Goal: Task Accomplishment & Management: Manage account settings

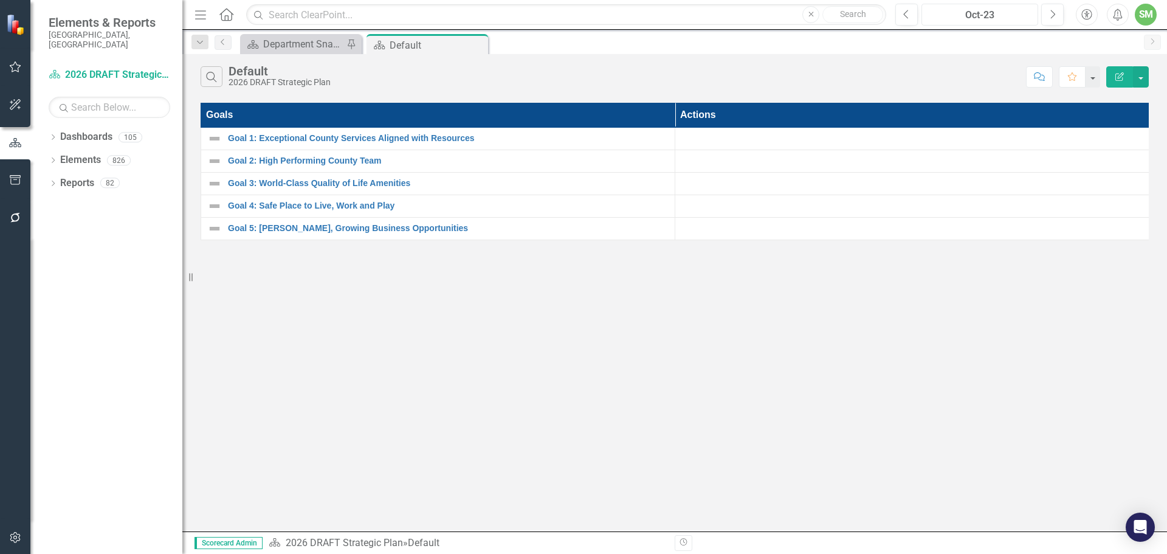
click at [988, 10] on div "Oct-23" at bounding box center [980, 15] width 108 height 15
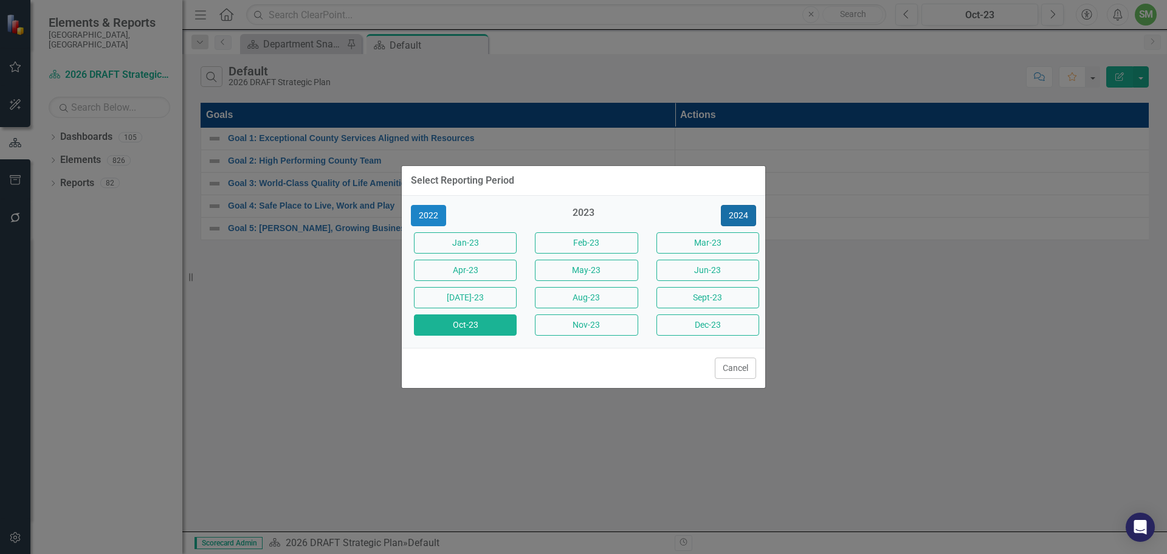
click at [745, 208] on button "2024" at bounding box center [738, 215] width 35 height 21
click at [739, 216] on button "2025" at bounding box center [738, 215] width 35 height 21
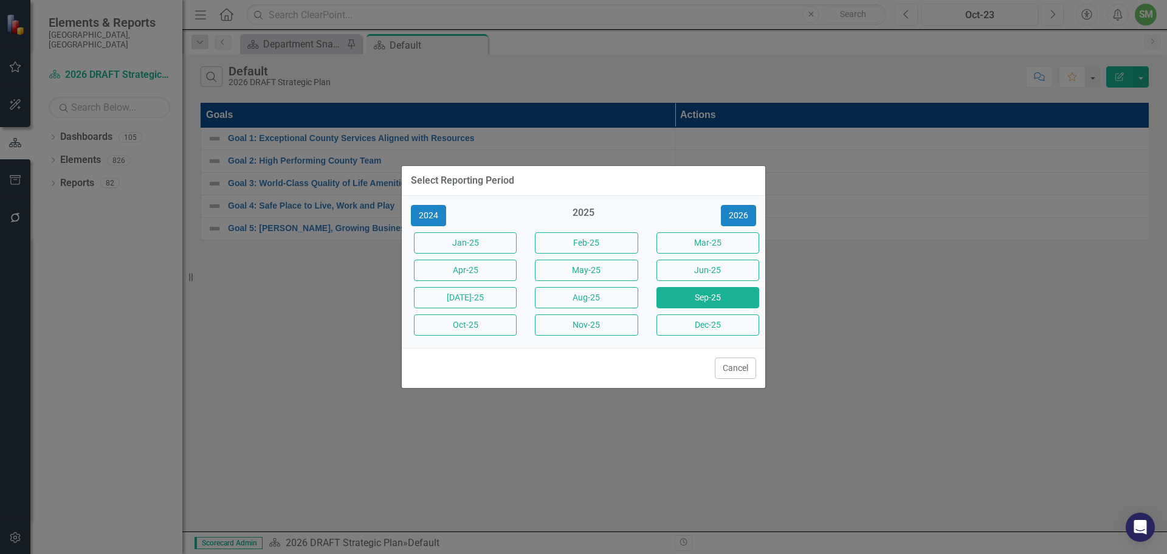
click at [708, 296] on button "Sep-25" at bounding box center [707, 297] width 103 height 21
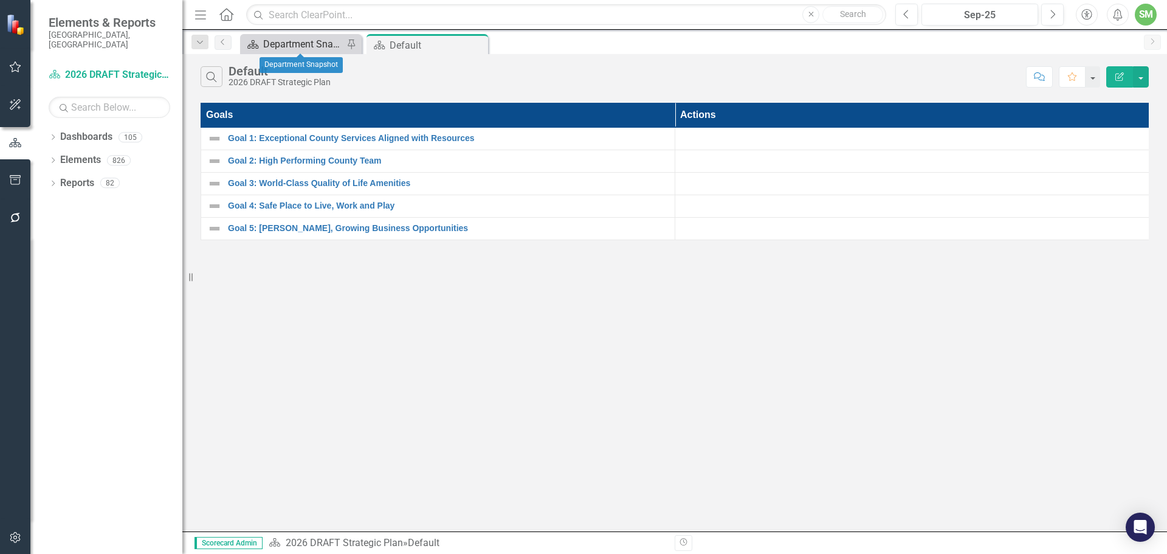
click at [292, 43] on div "Department Snapshot" at bounding box center [303, 43] width 80 height 15
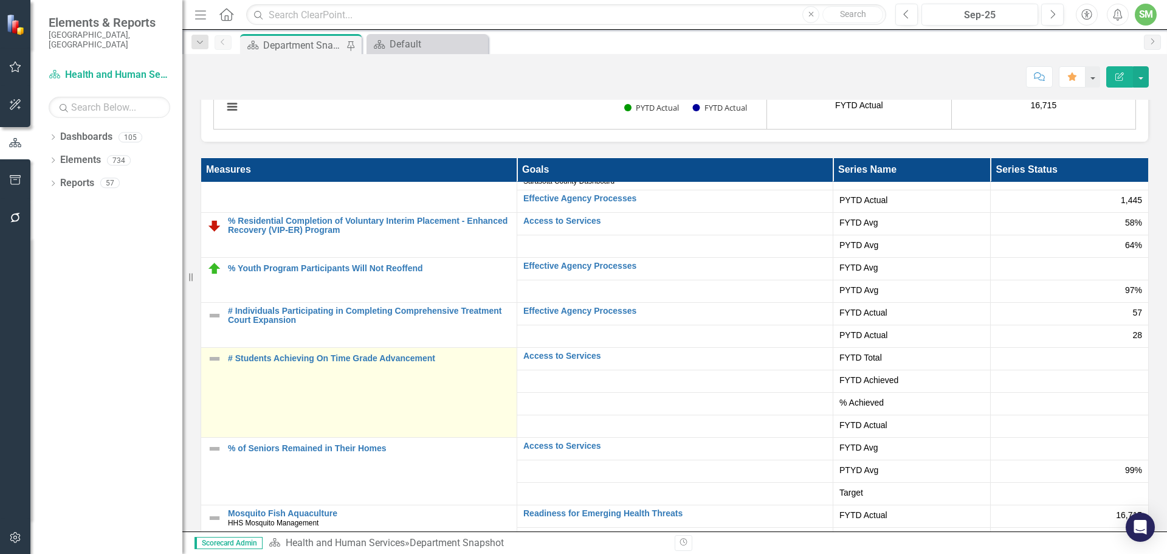
scroll to position [2553, 0]
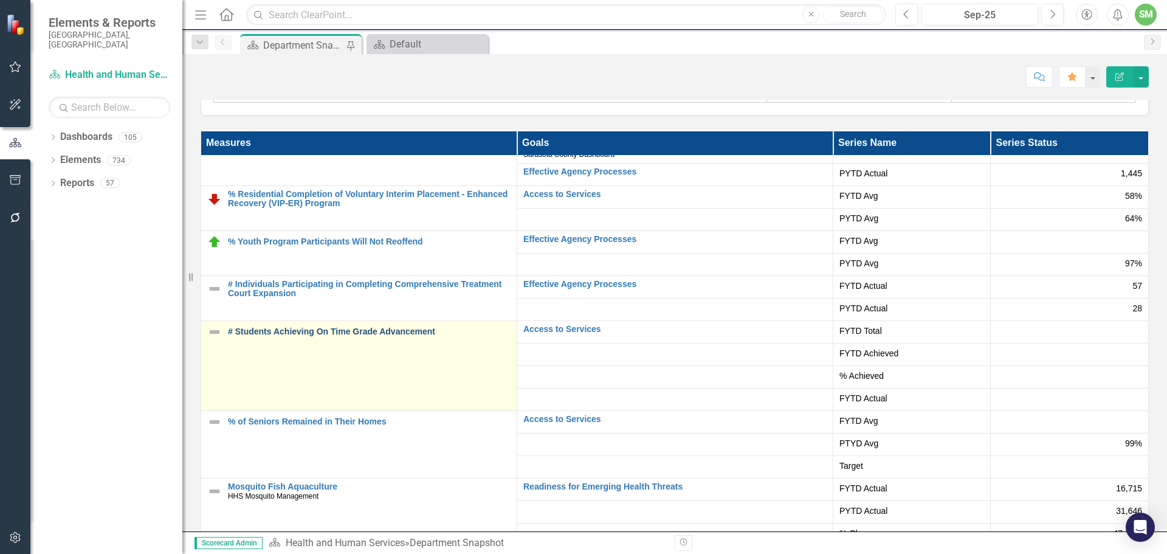
click at [325, 329] on link "# Students Achieving On Time Grade Advancement" at bounding box center [369, 331] width 283 height 9
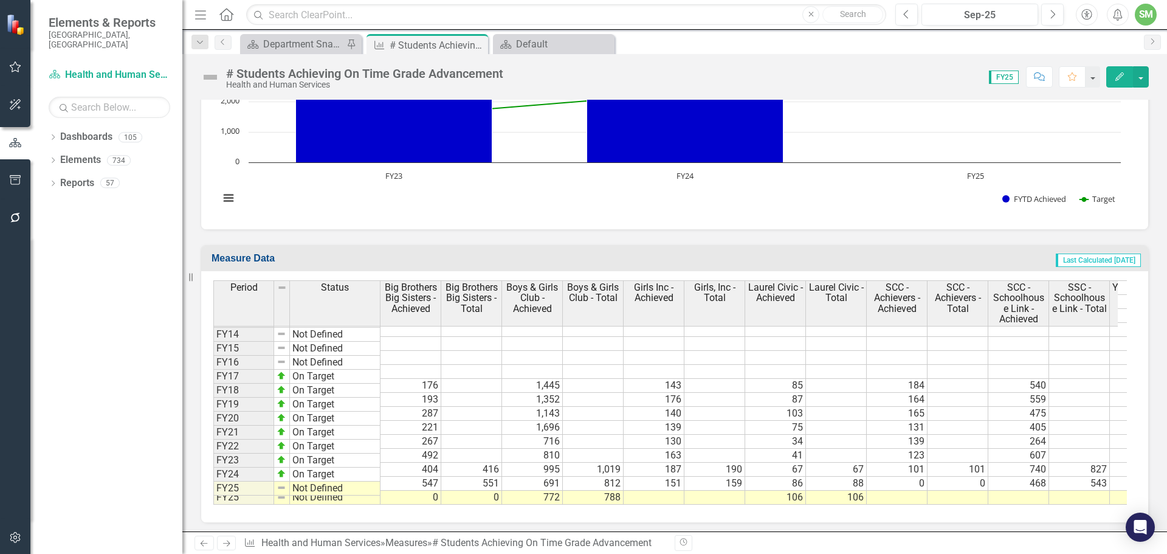
scroll to position [441, 0]
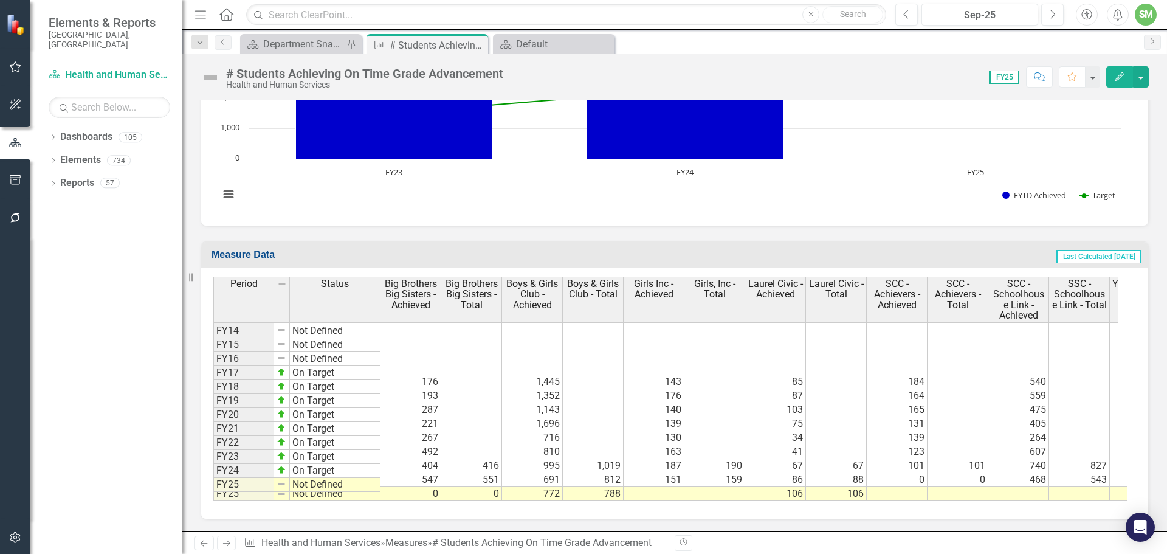
click at [667, 487] on td at bounding box center [654, 494] width 61 height 14
click at [640, 487] on td at bounding box center [654, 494] width 61 height 14
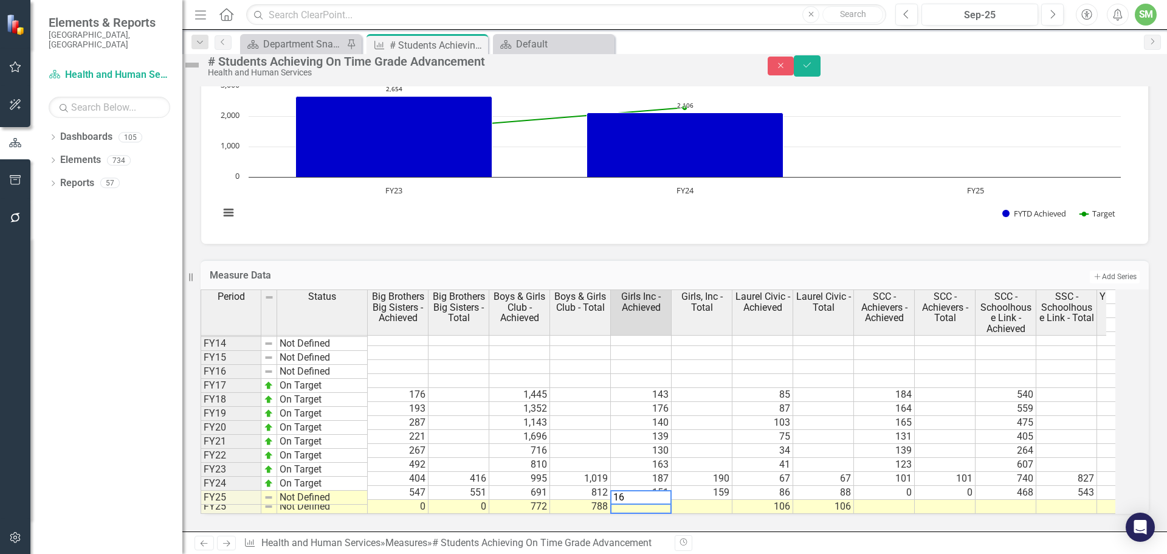
type textarea "160"
type textarea "158"
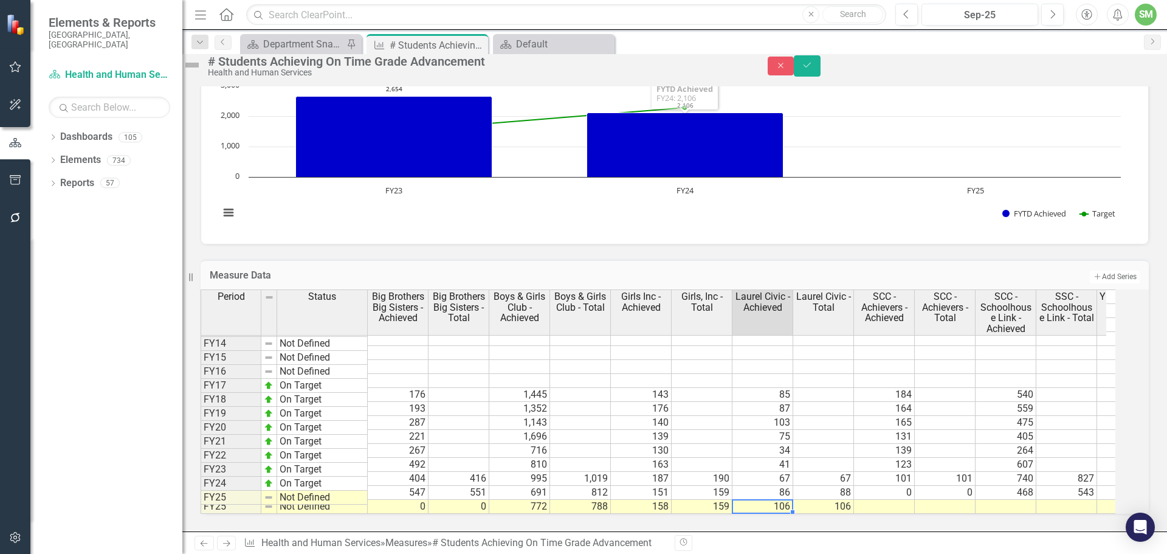
scroll to position [444, 0]
click at [886, 500] on td at bounding box center [884, 507] width 61 height 14
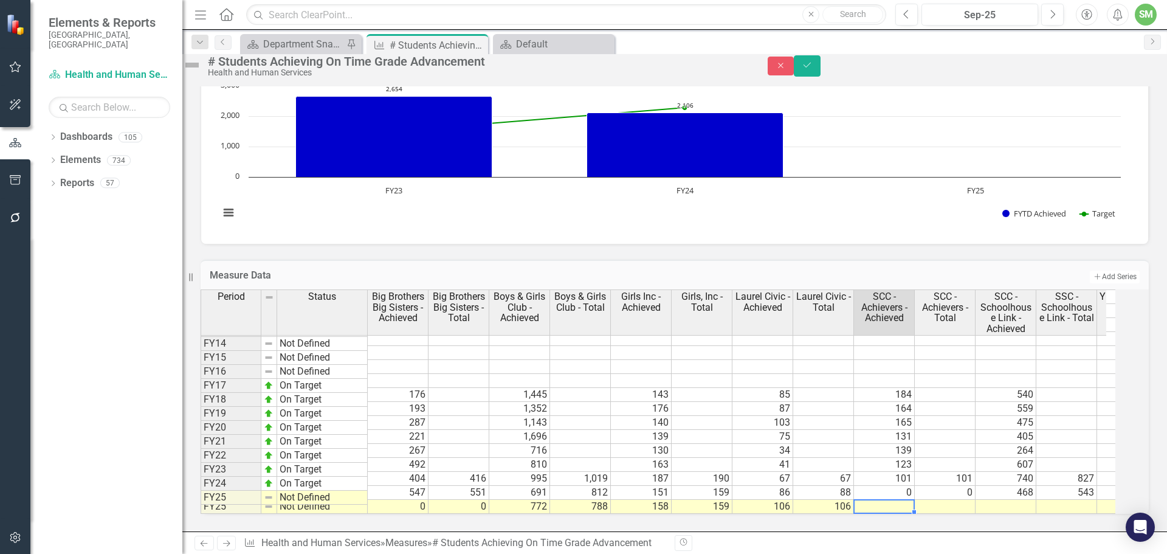
click at [882, 500] on td at bounding box center [884, 507] width 61 height 14
type textarea "97"
type textarea "9"
type textarea "97"
click at [1014, 500] on td at bounding box center [1006, 507] width 61 height 14
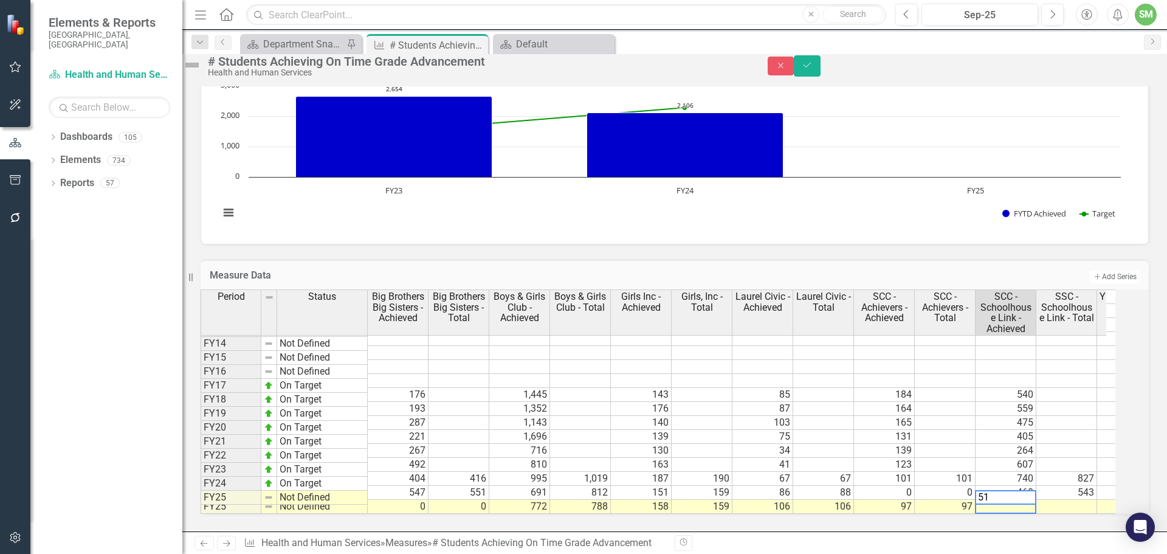
type textarea "515"
type textarea "575"
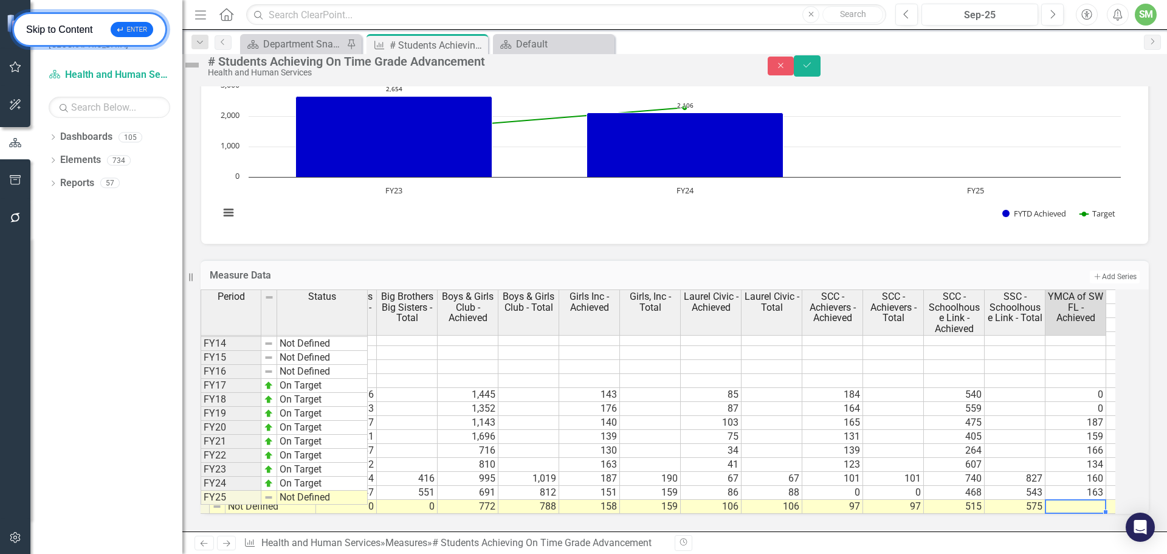
scroll to position [0, 112]
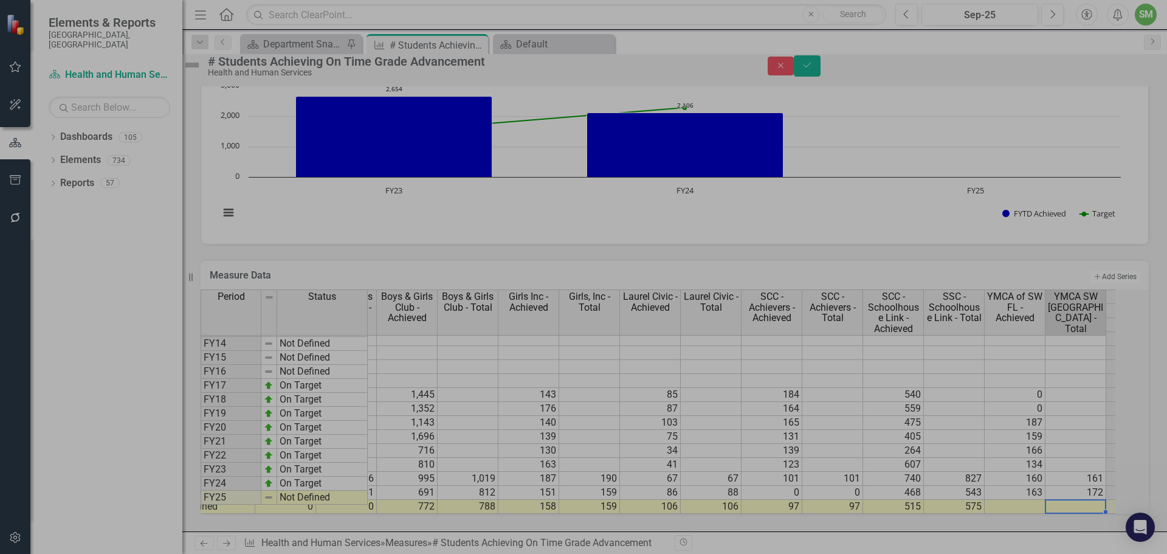
click at [1013, 500] on td at bounding box center [1015, 507] width 61 height 14
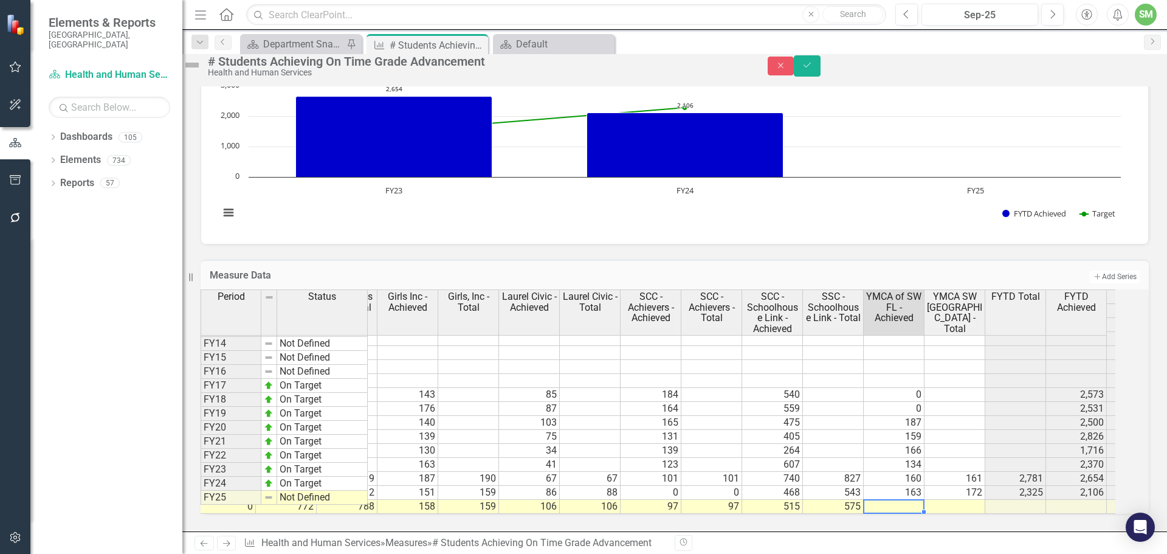
scroll to position [0, 0]
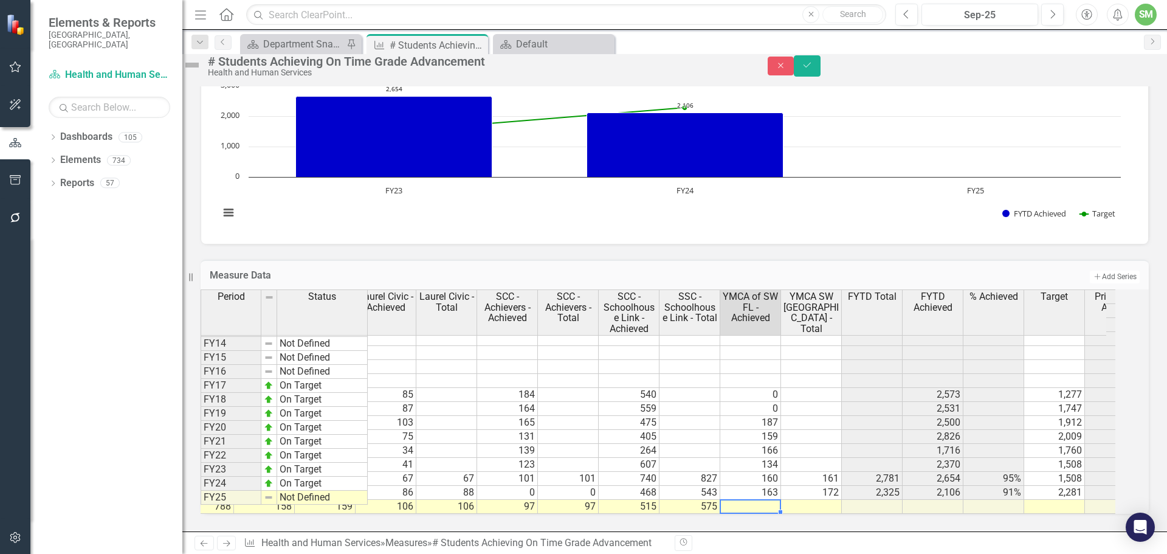
click at [821, 500] on td at bounding box center [811, 507] width 61 height 14
type textarea "38"
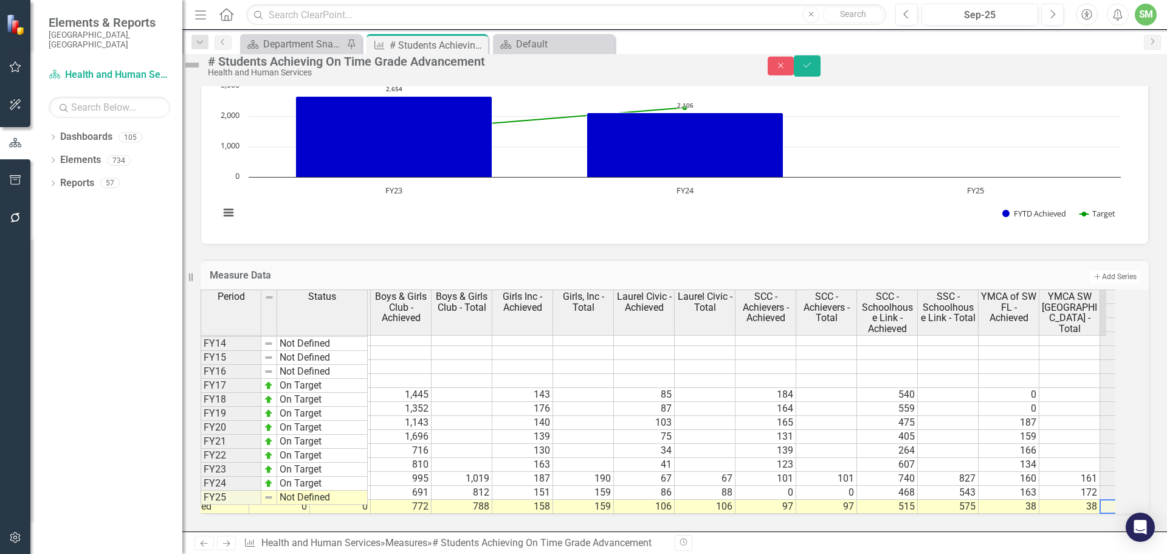
scroll to position [0, 110]
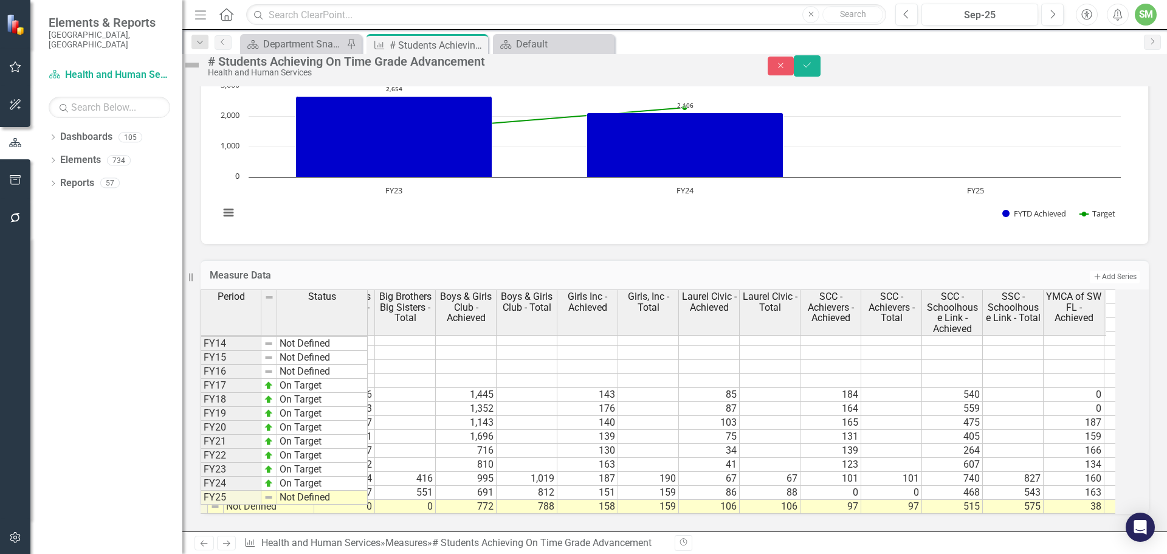
click at [147, 481] on div "Period Status Big Brothers Big Sisters - Achieved Big Brothers Big Sisters - To…" at bounding box center [147, 329] width 0 height 368
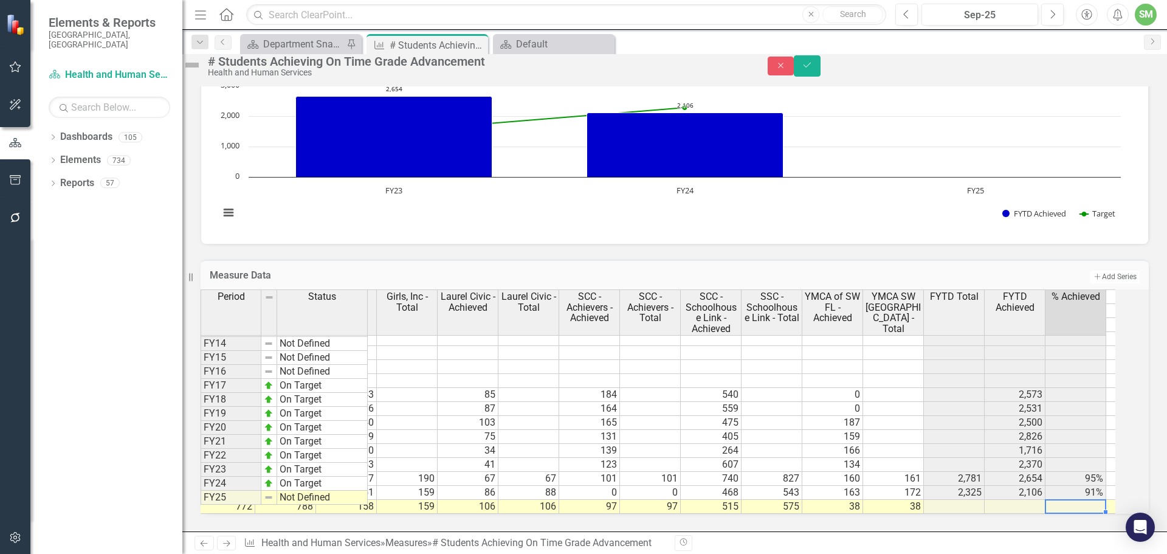
scroll to position [0, 356]
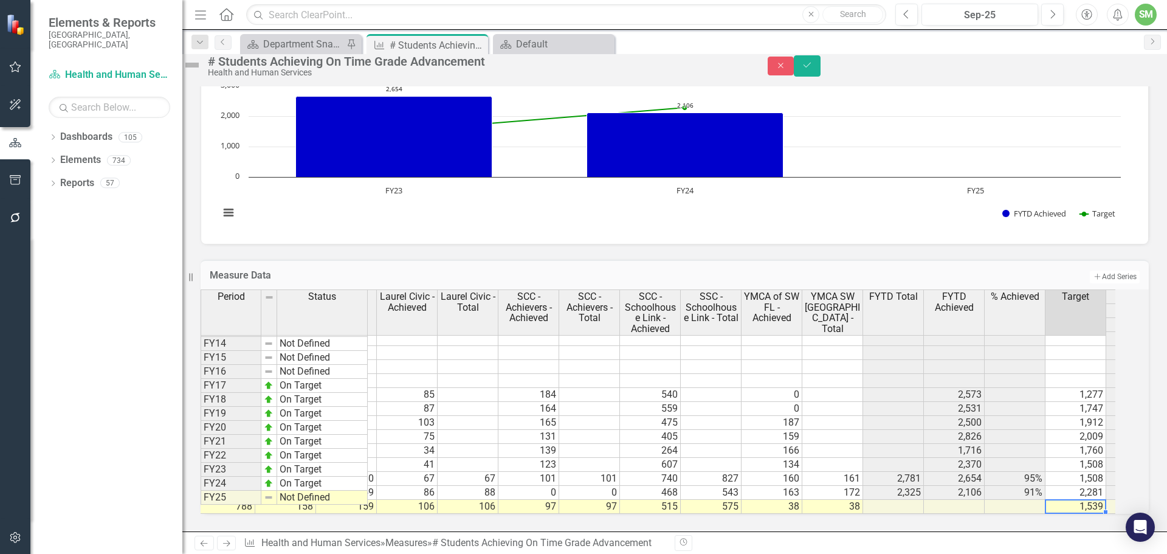
type textarea "1539"
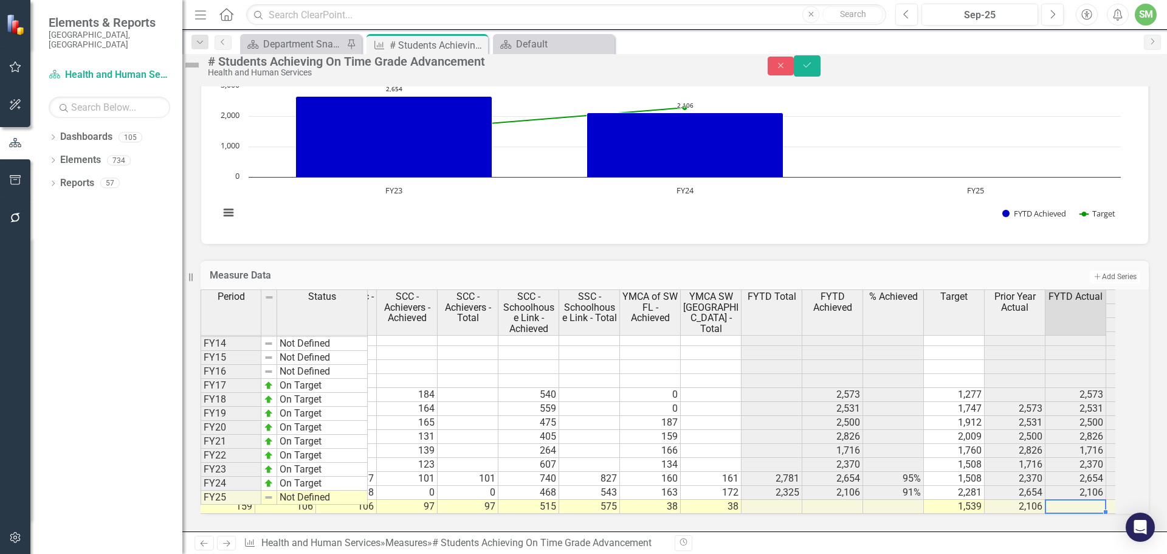
scroll to position [0, 538]
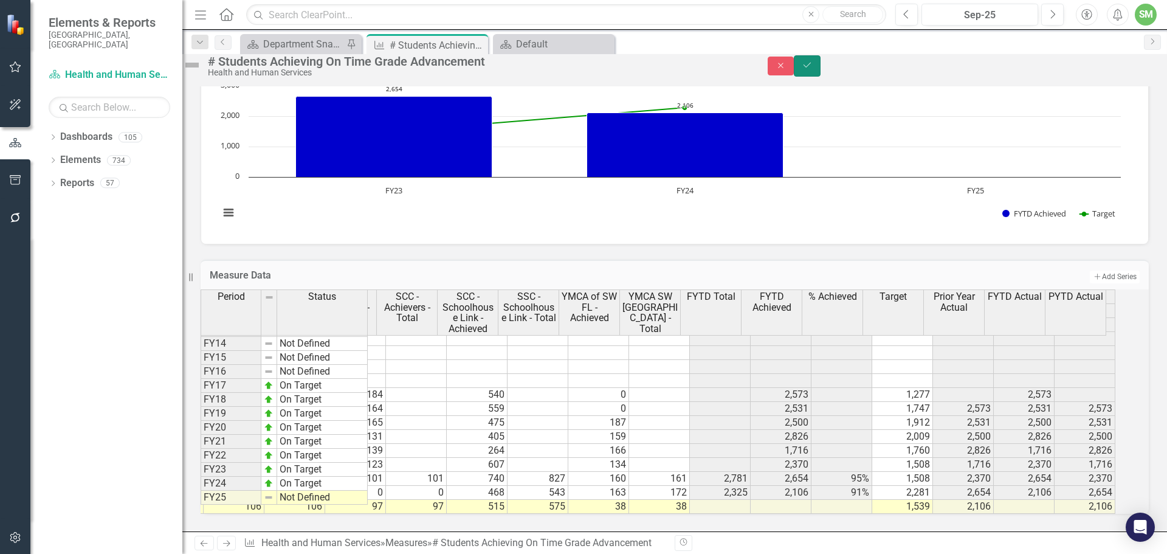
click at [813, 69] on icon "Save" at bounding box center [807, 65] width 11 height 9
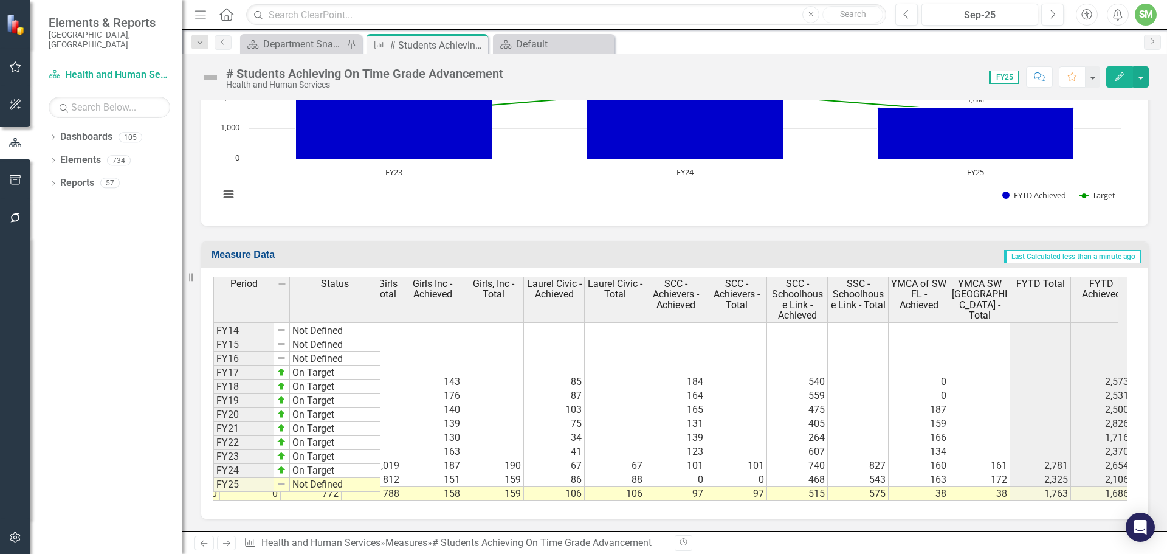
scroll to position [0, 261]
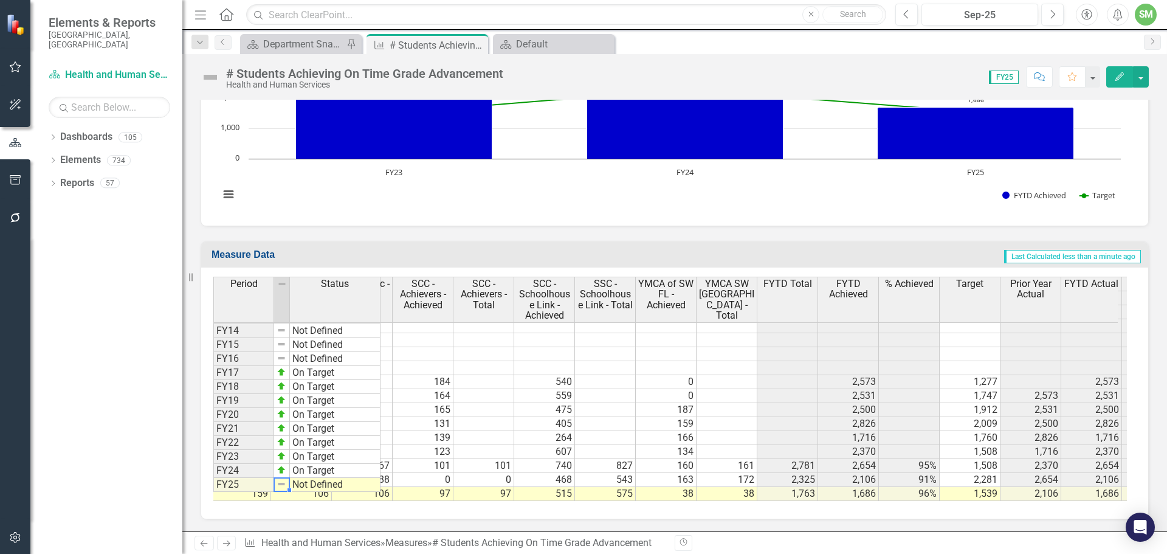
click at [284, 484] on img at bounding box center [282, 484] width 10 height 10
click at [313, 483] on td "Not Defined" at bounding box center [335, 485] width 91 height 14
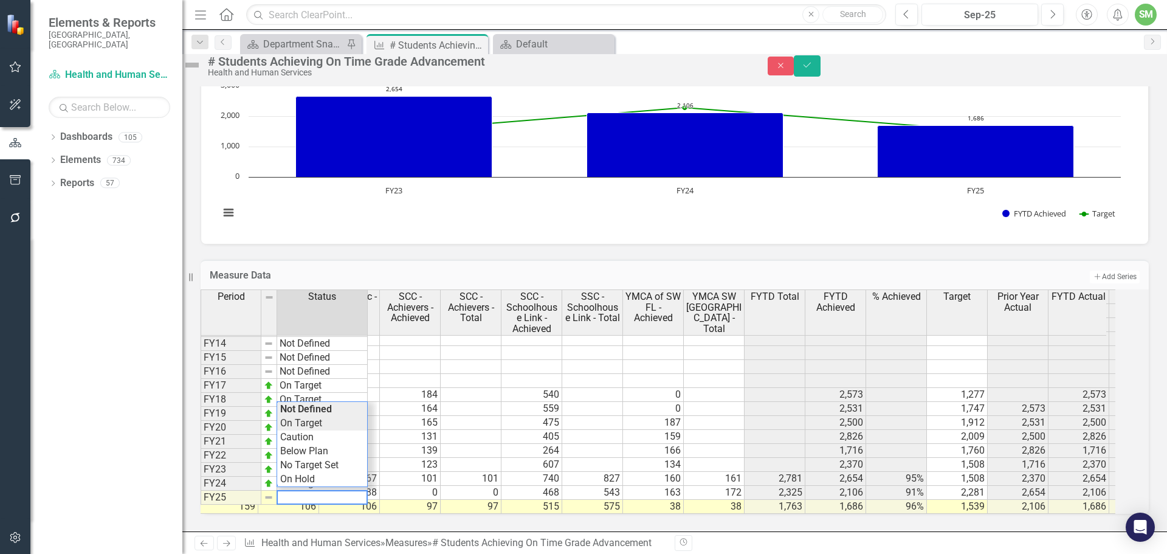
click at [322, 415] on div "Period Status Big Brothers Big Sisters - Achieved Big Brothers Big Sisters - To…" at bounding box center [658, 401] width 915 height 224
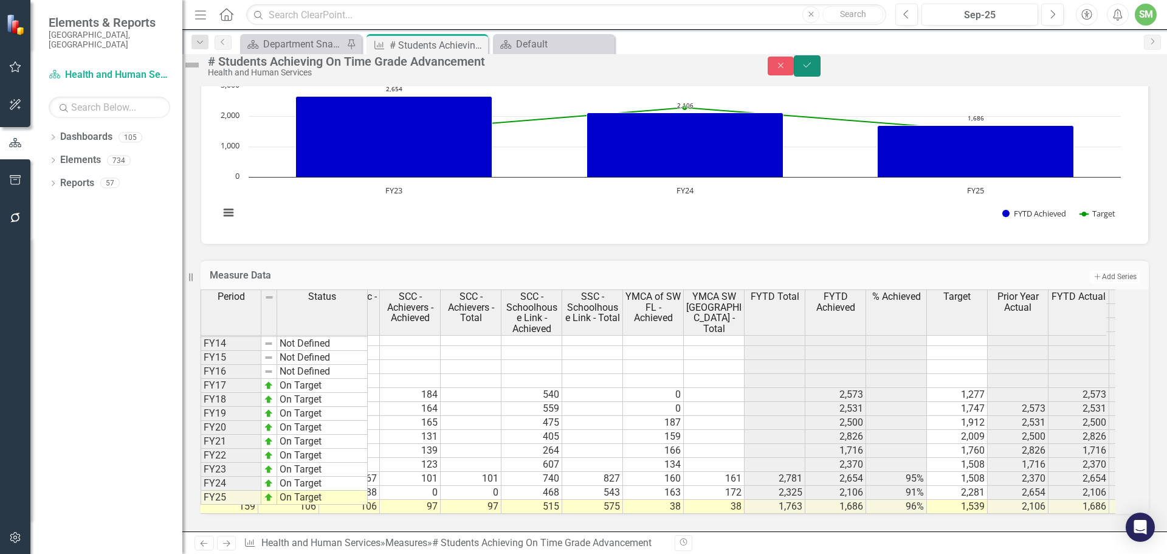
click at [813, 69] on icon "Save" at bounding box center [807, 65] width 11 height 9
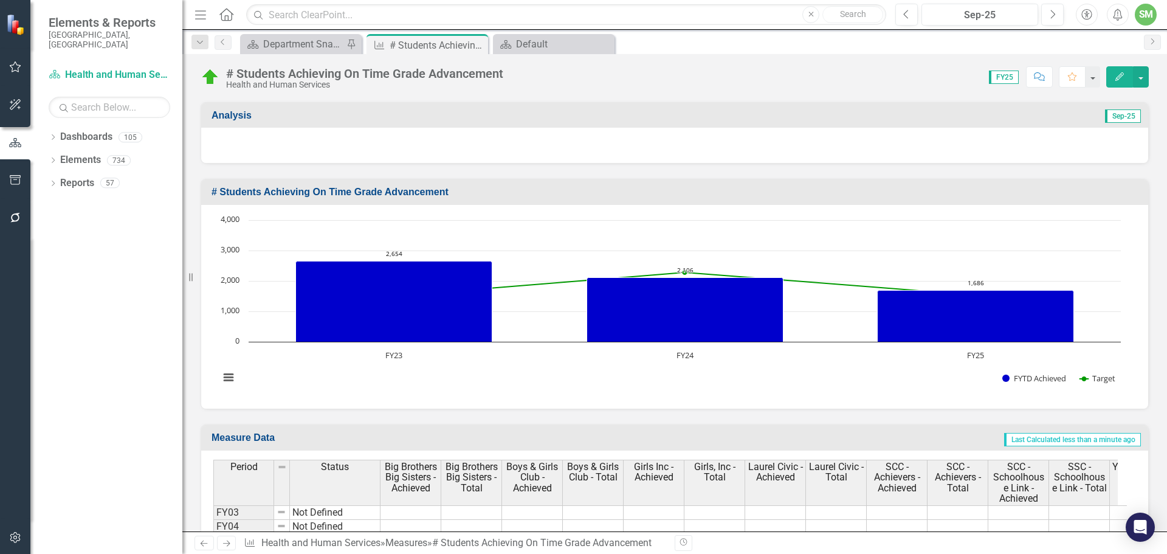
click at [294, 138] on div at bounding box center [674, 145] width 947 height 35
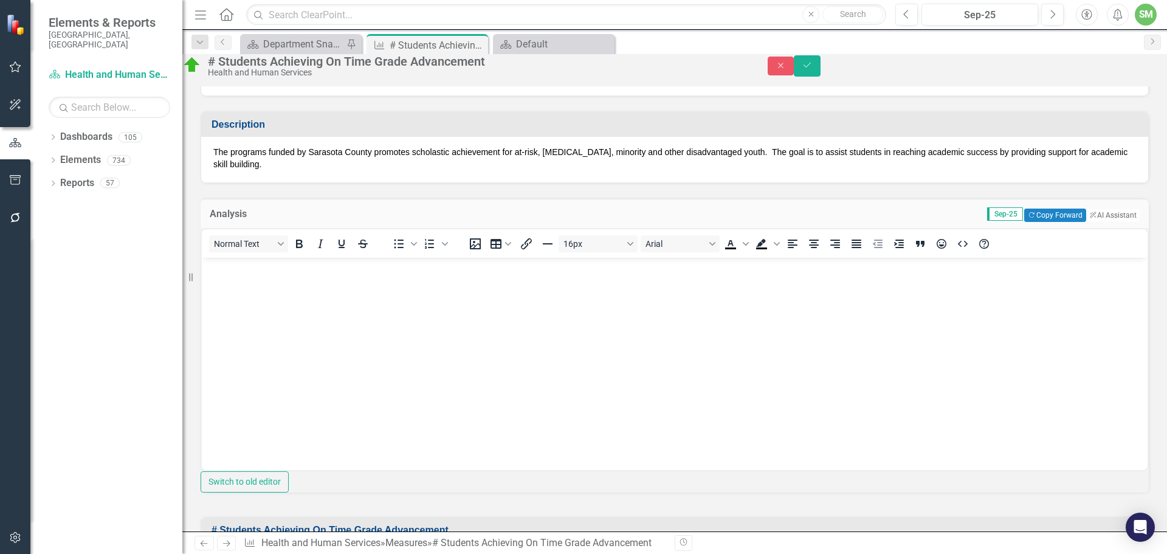
click at [226, 275] on body "Rich Text Area. Press ALT-0 for help." at bounding box center [675, 348] width 946 height 182
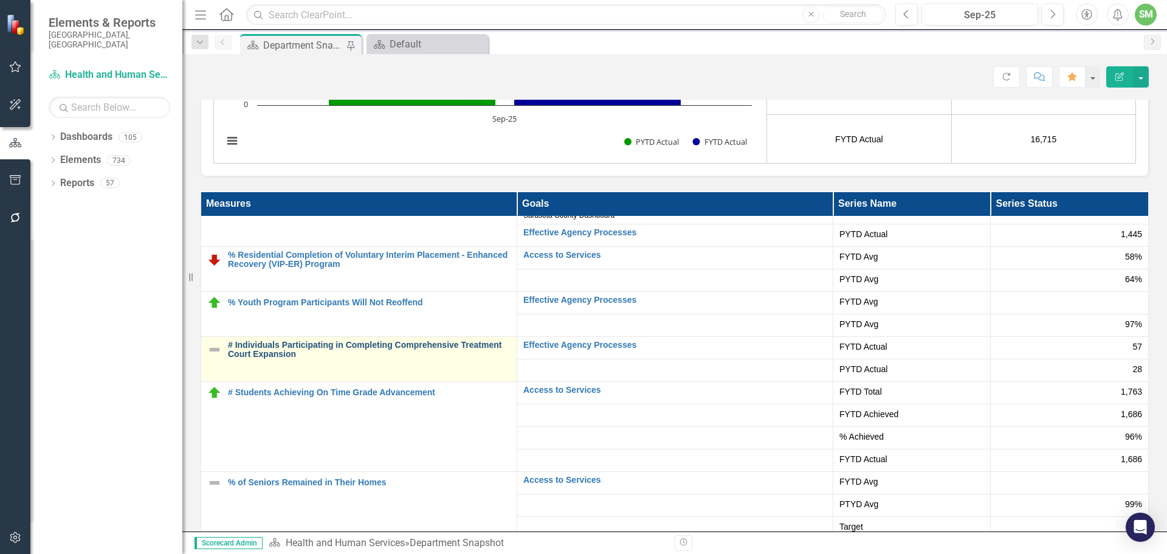
scroll to position [2553, 0]
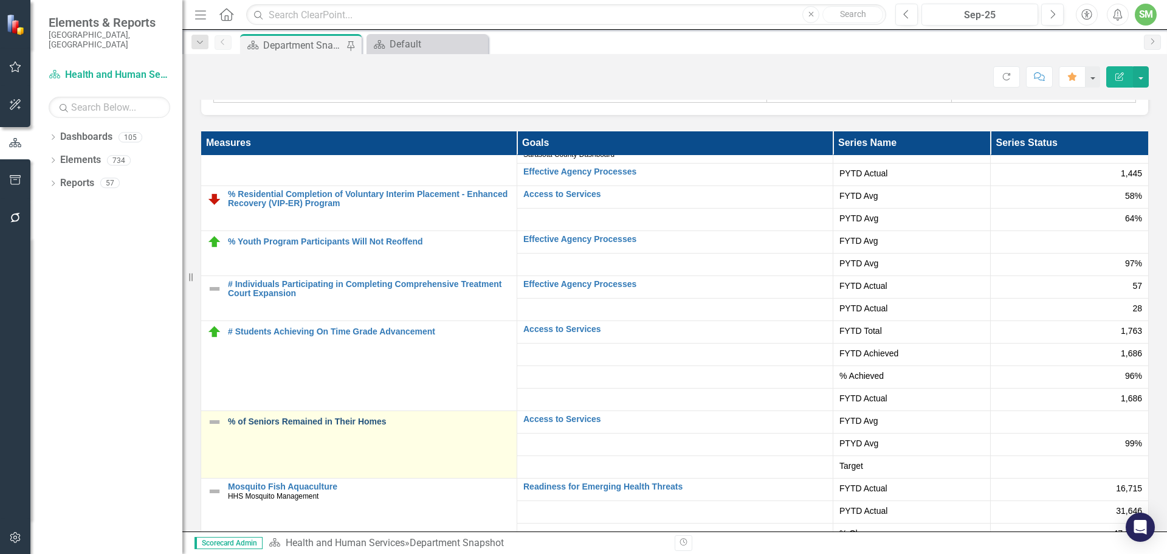
click at [340, 423] on link "% of Seniors Remained in Their Homes" at bounding box center [369, 421] width 283 height 9
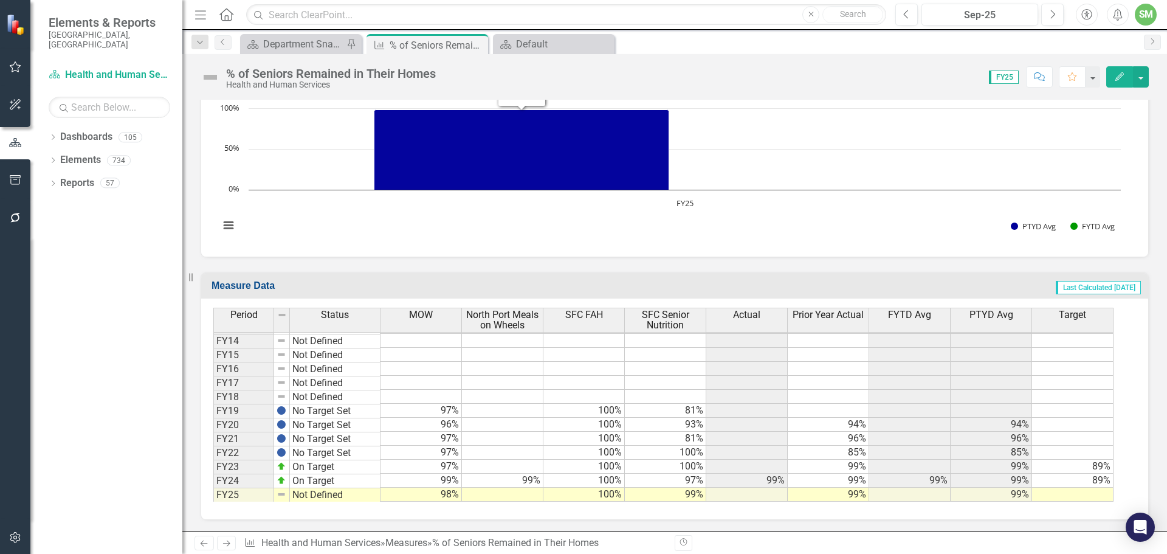
scroll to position [153, 0]
click at [486, 495] on td at bounding box center [502, 494] width 81 height 14
click at [489, 497] on td at bounding box center [502, 494] width 81 height 14
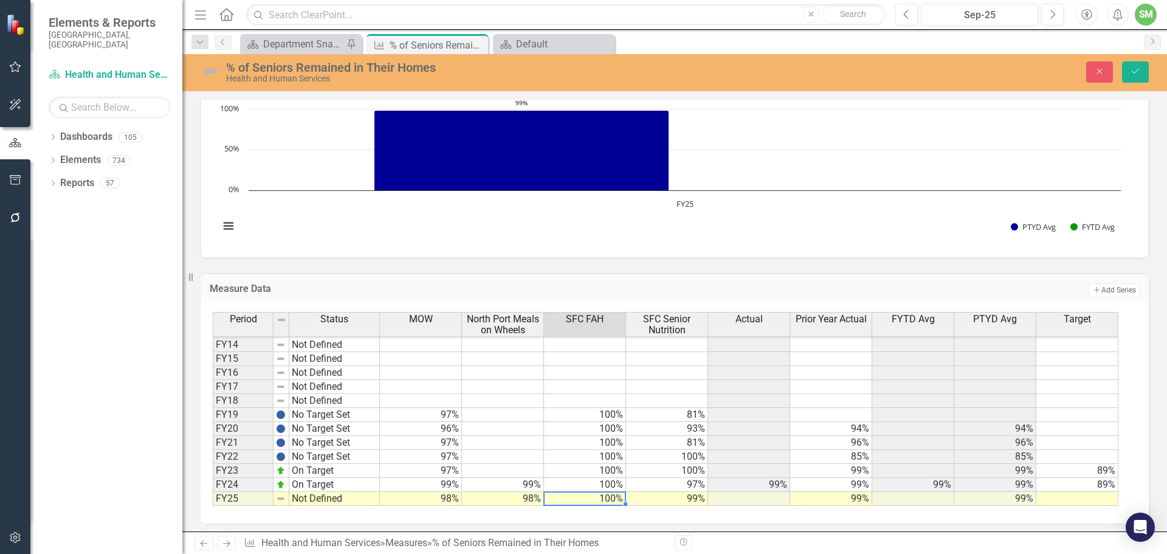
scroll to position [404, 0]
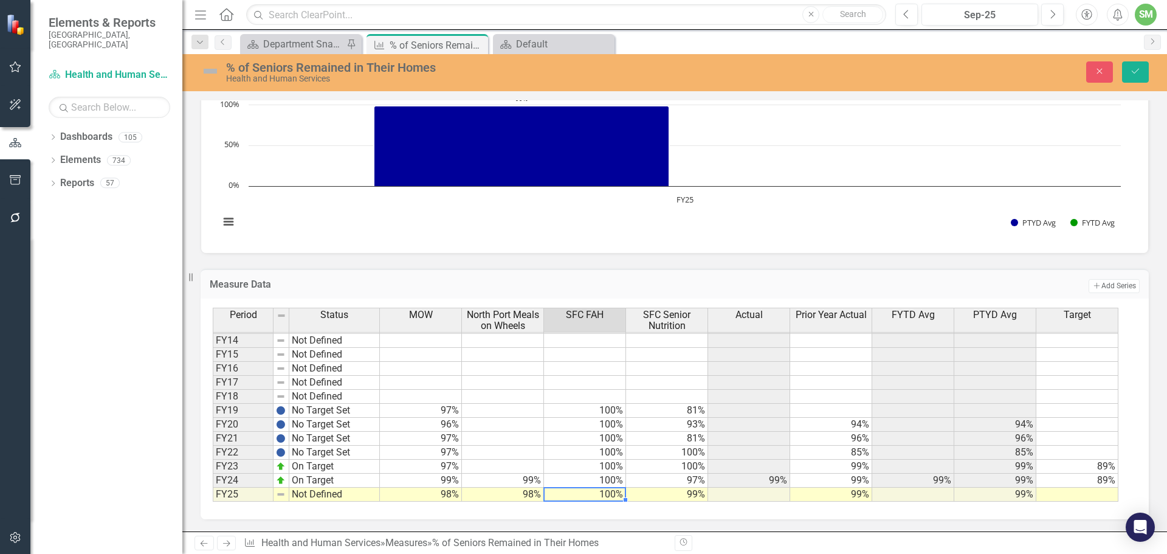
click at [292, 494] on td "Not Defined" at bounding box center [334, 494] width 91 height 14
type textarea "83"
click at [317, 498] on td "Not Defined" at bounding box center [334, 494] width 91 height 14
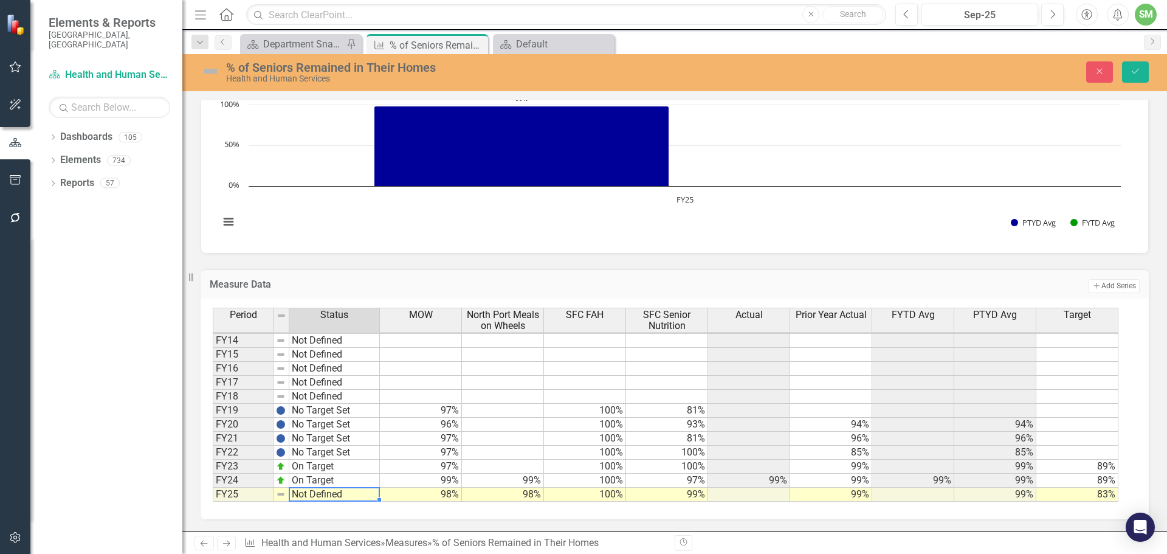
click at [317, 497] on td "Not Defined" at bounding box center [334, 494] width 91 height 14
type textarea "On Target"
drag, startPoint x: 322, startPoint y: 420, endPoint x: 855, endPoint y: 305, distance: 546.0
click at [326, 415] on div "Period Status MOW North Port Meals on Wheels SFC FAH SFC Senior Nutrition Actua…" at bounding box center [670, 405] width 915 height 194
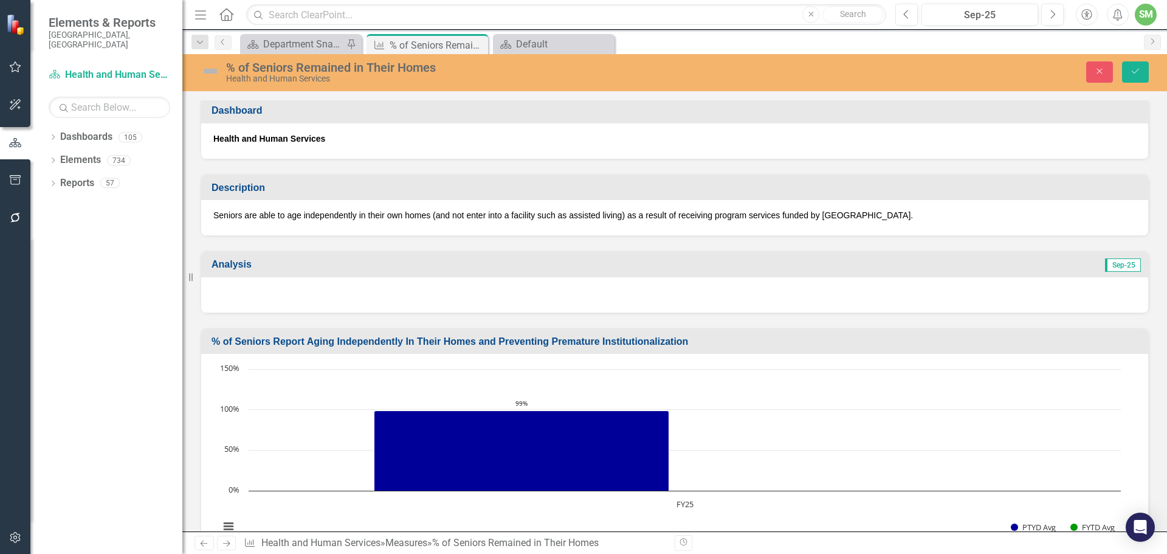
scroll to position [0, 0]
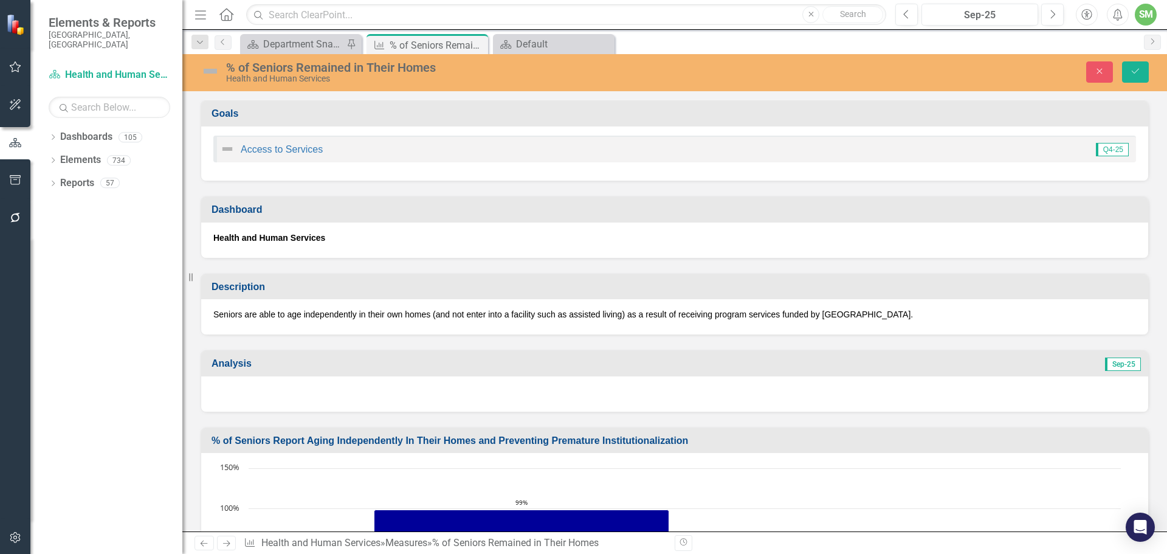
click at [294, 370] on td "Analysis" at bounding box center [453, 365] width 483 height 20
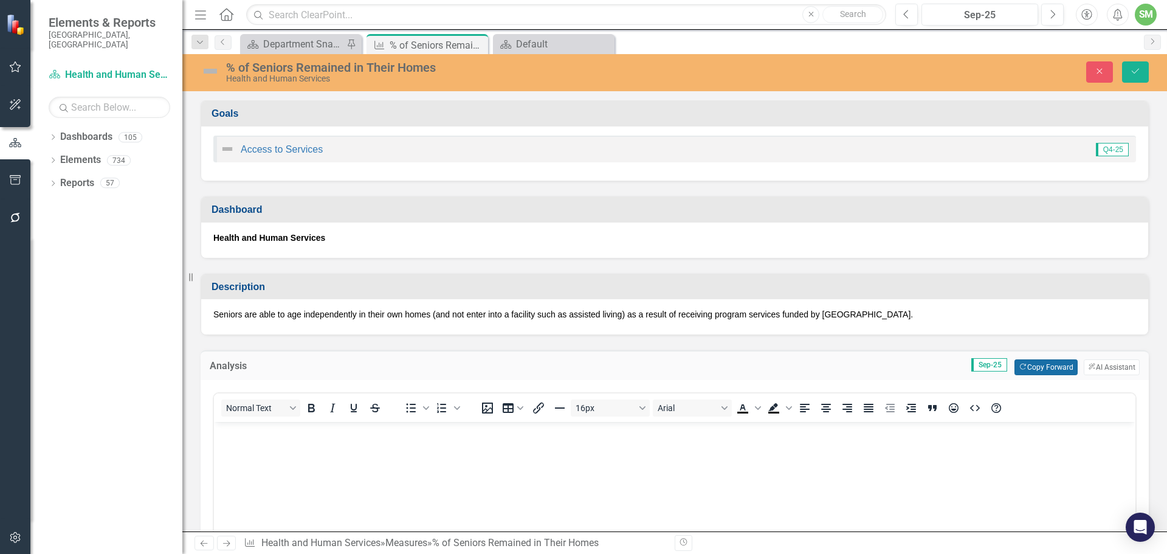
click at [1039, 365] on button "Copy Forward Copy Forward" at bounding box center [1045, 367] width 63 height 16
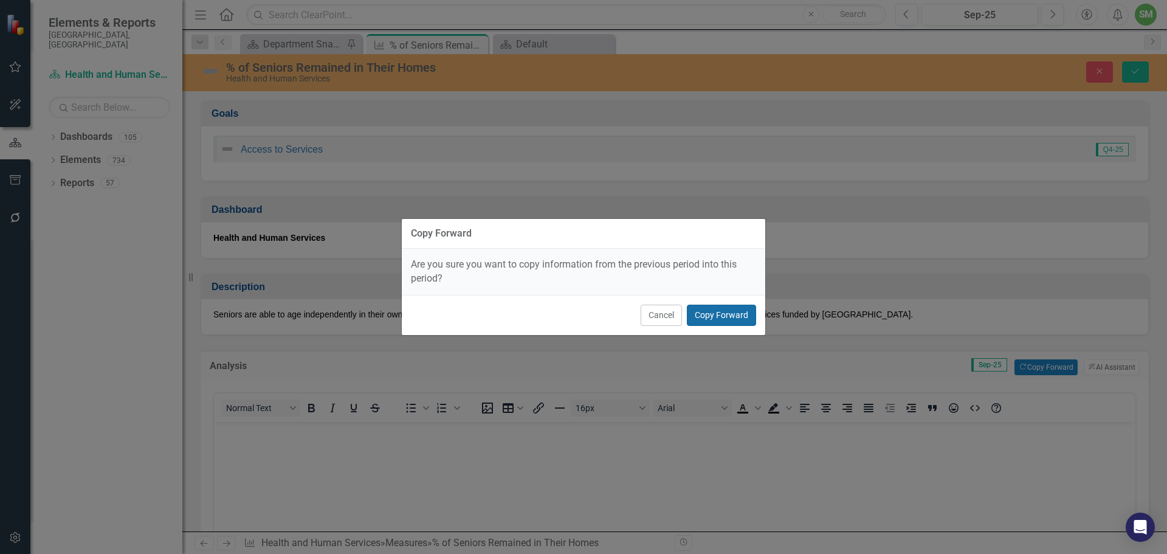
click at [718, 313] on button "Copy Forward" at bounding box center [721, 315] width 69 height 21
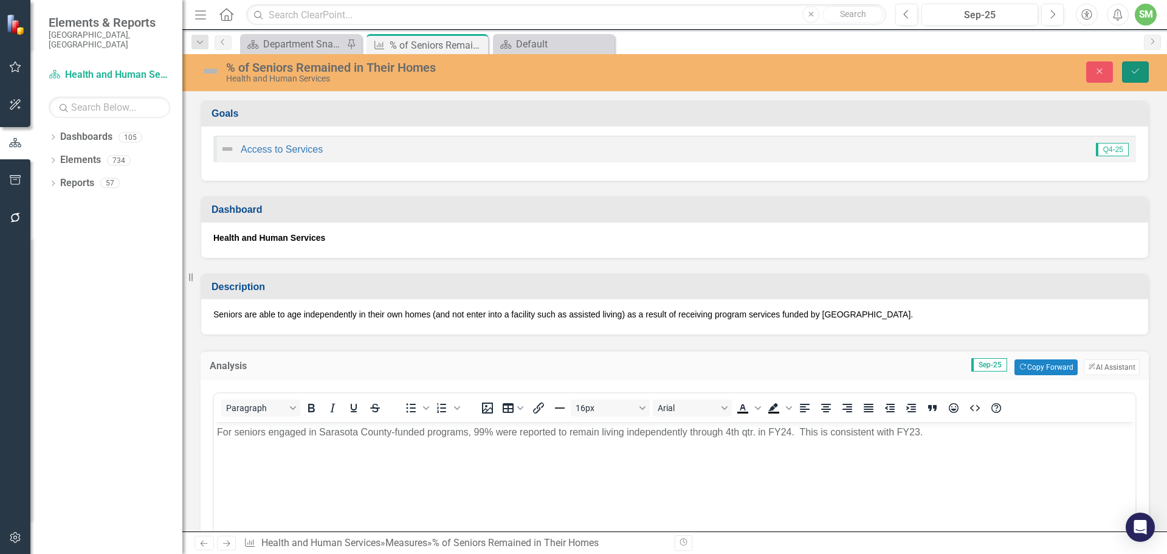
click at [1135, 66] on button "Save" at bounding box center [1135, 71] width 27 height 21
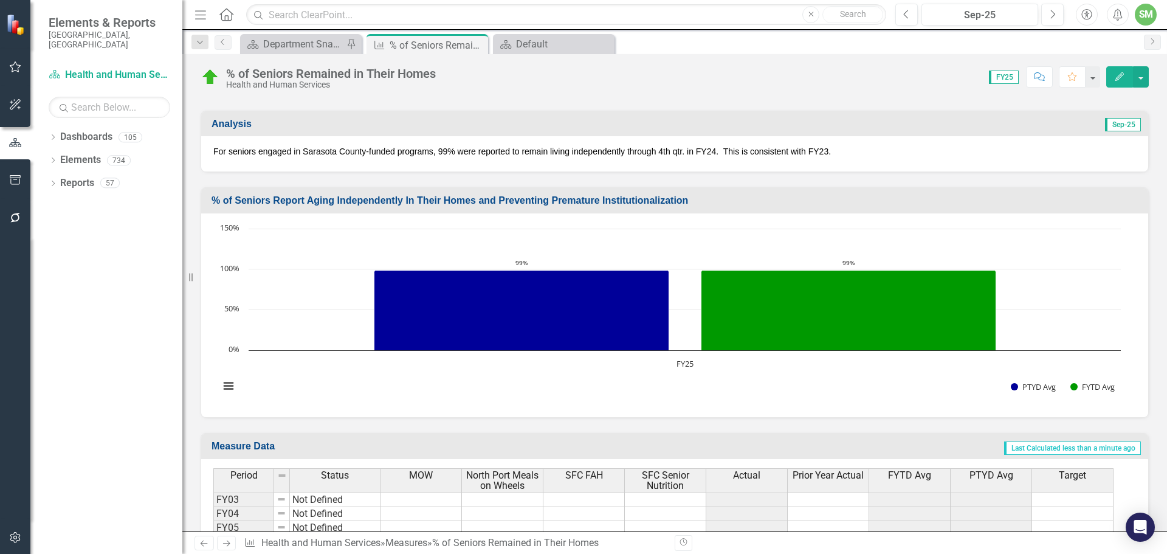
scroll to position [243, 0]
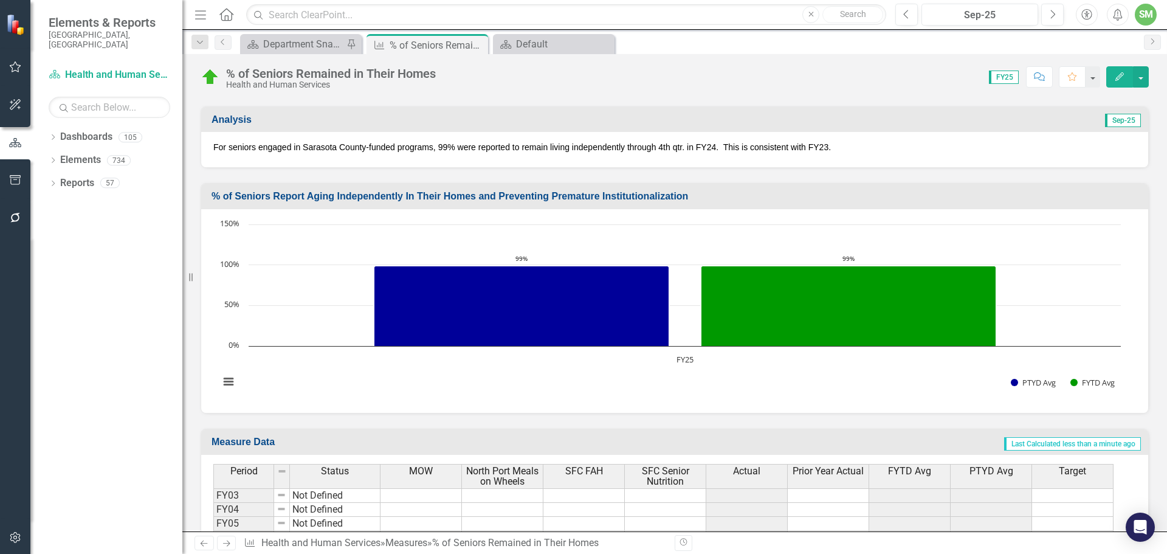
click at [492, 151] on p "For seniors engaged in Sarasota County-funded programs, 99% were reported to re…" at bounding box center [674, 147] width 923 height 12
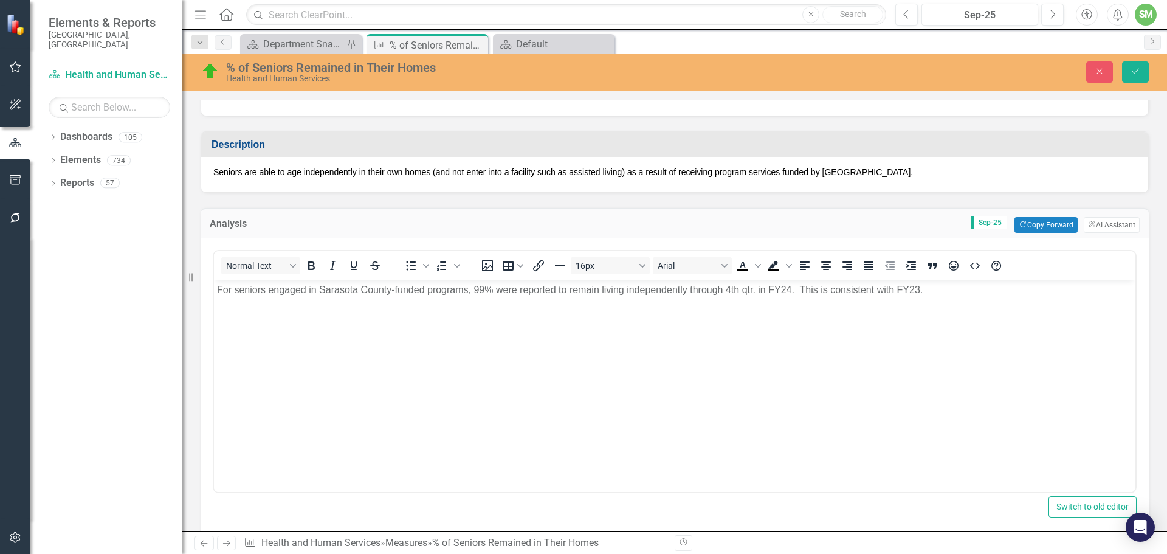
scroll to position [122, 0]
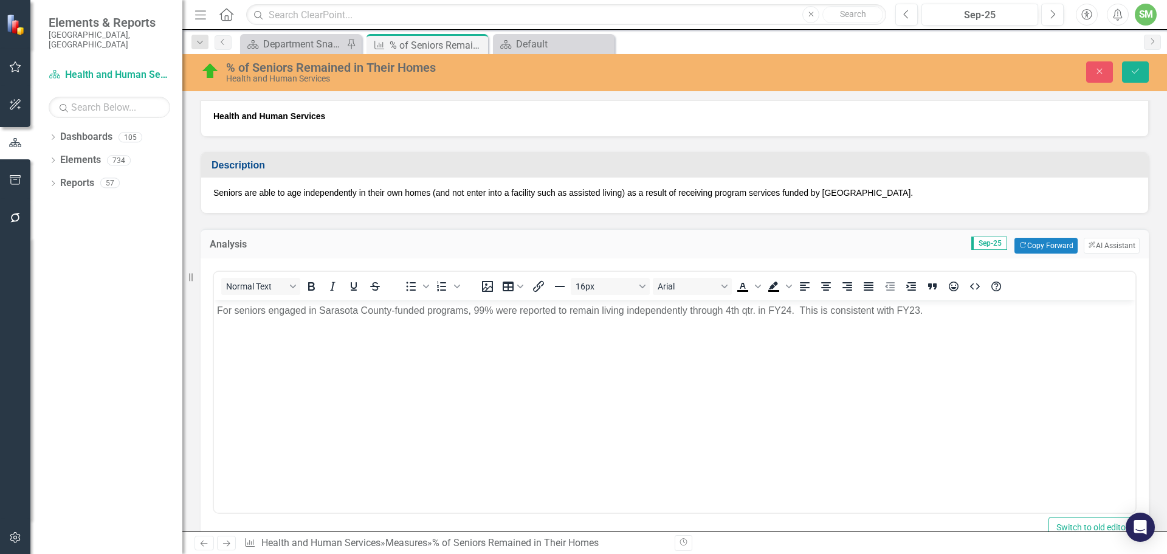
click at [790, 308] on p "For seniors engaged in Sarasota County-funded programs, 99% were reported to re…" at bounding box center [674, 310] width 915 height 15
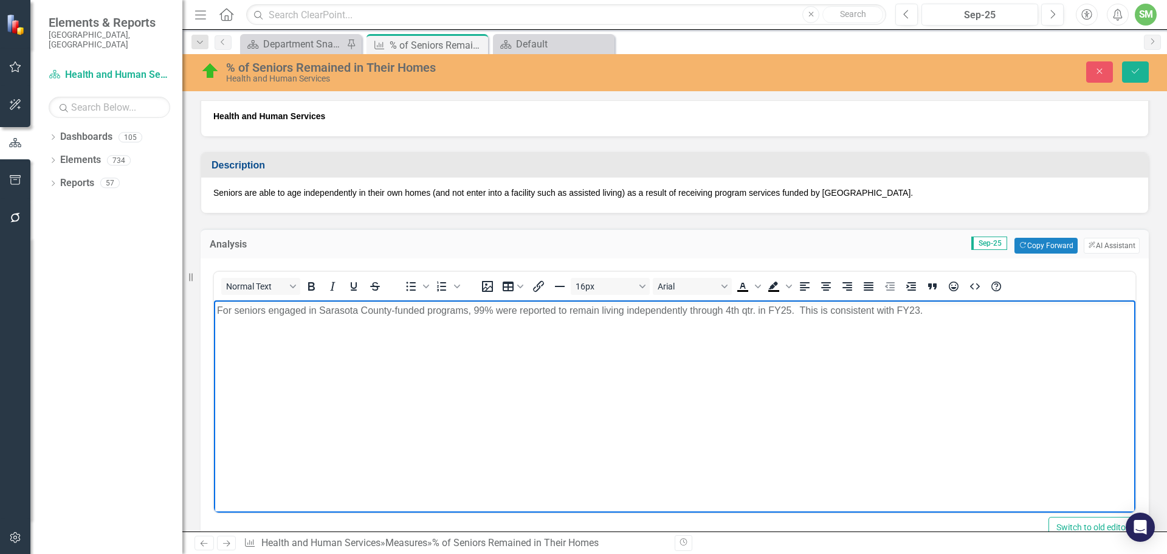
click at [921, 308] on p "For seniors engaged in Sarasota County-funded programs, 99% were reported to re…" at bounding box center [674, 310] width 915 height 15
click at [1137, 69] on icon "Save" at bounding box center [1135, 71] width 11 height 9
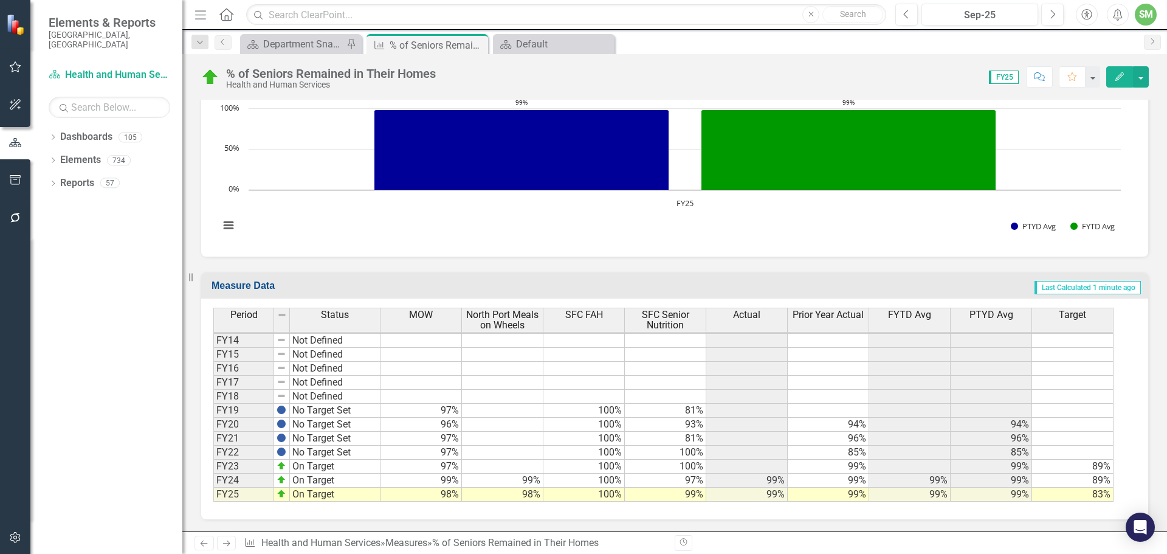
scroll to position [400, 0]
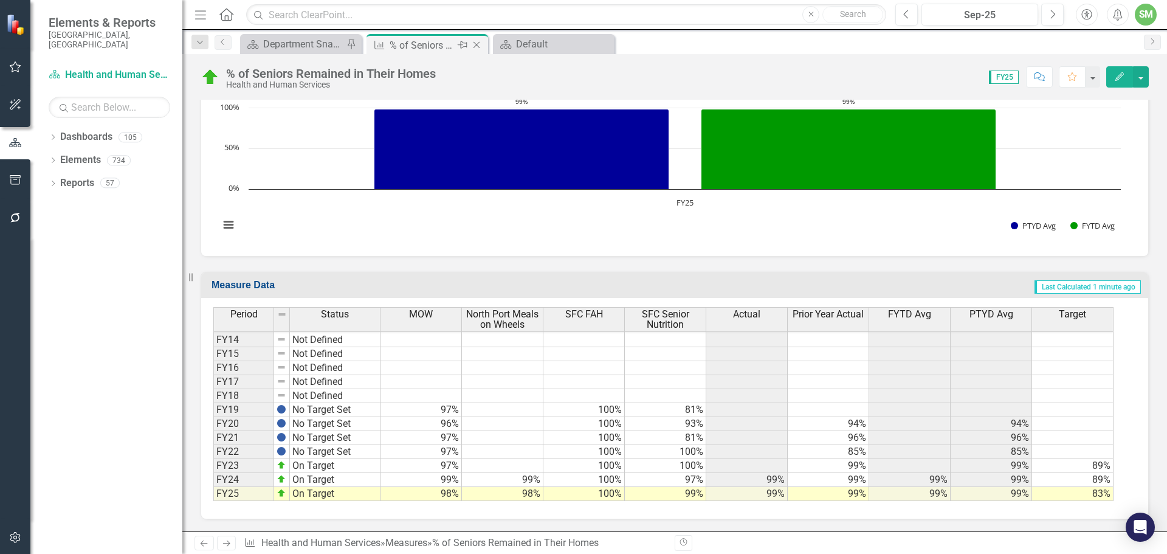
click at [476, 44] on icon "Close" at bounding box center [476, 45] width 12 height 10
